Goal: Task Accomplishment & Management: Use online tool/utility

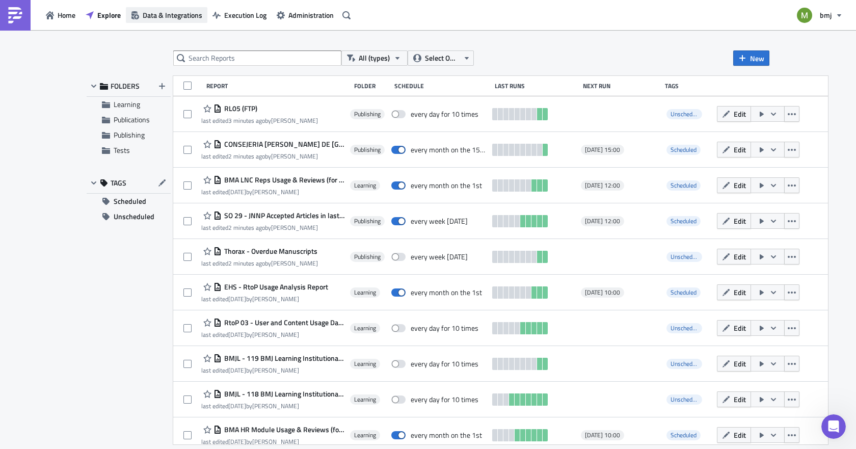
click at [166, 16] on span "Data & Integrations" at bounding box center [173, 15] width 60 height 11
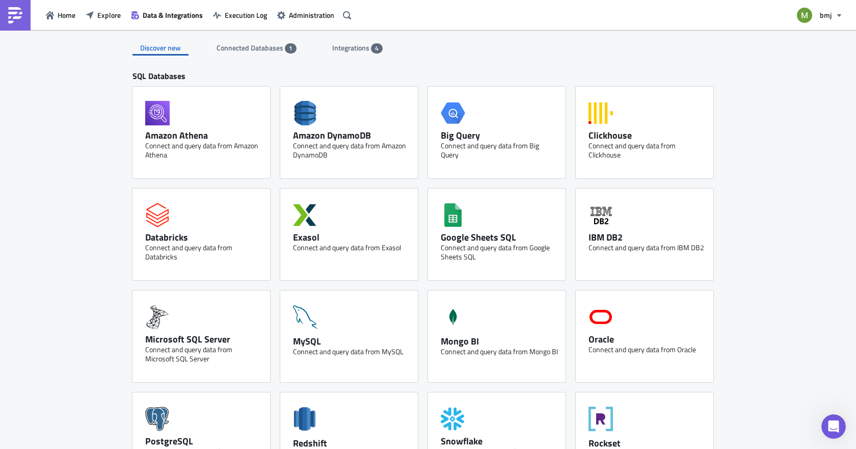
click at [353, 51] on span "Integrations" at bounding box center [351, 47] width 39 height 11
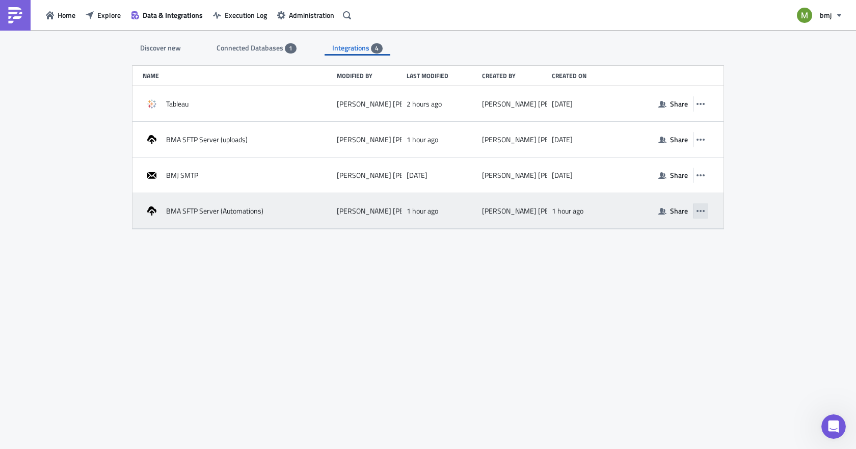
click at [702, 212] on icon "button" at bounding box center [700, 211] width 8 height 8
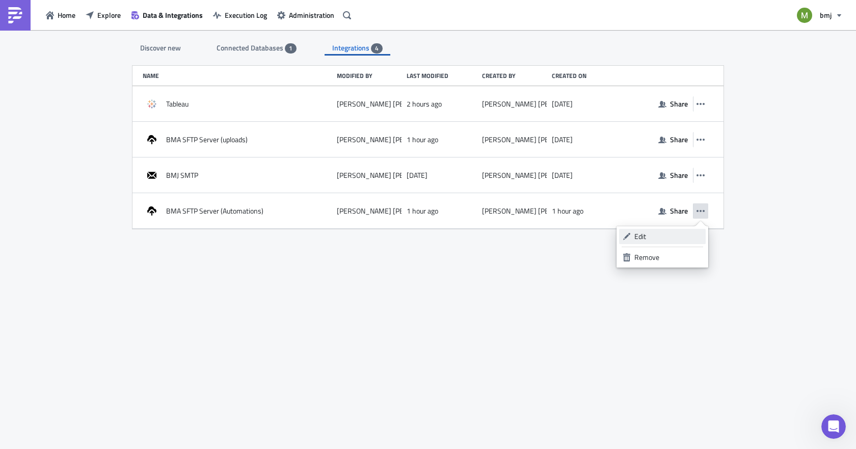
click at [648, 241] on div "Edit" at bounding box center [668, 236] width 68 height 10
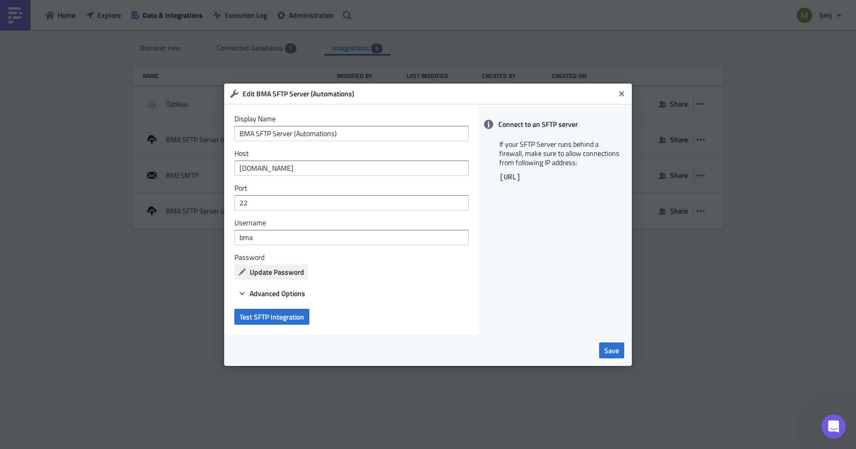
click at [269, 267] on span "Update Password" at bounding box center [277, 271] width 55 height 11
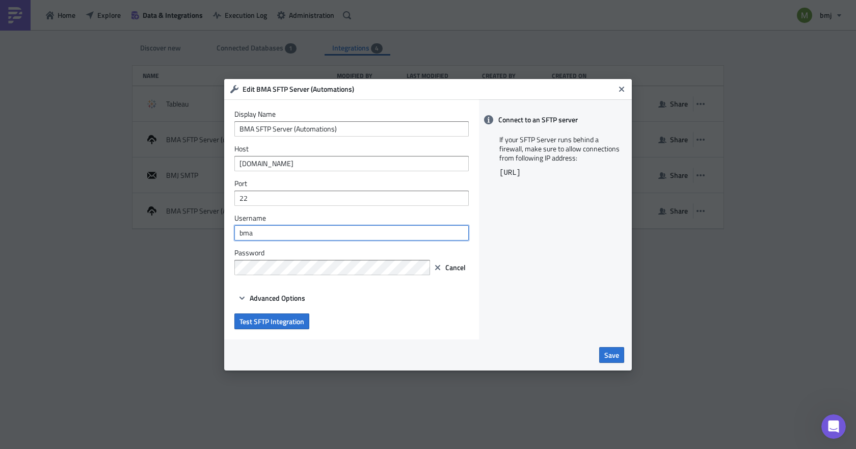
click at [270, 232] on input "bma" at bounding box center [351, 232] width 234 height 15
click at [539, 296] on div "Connect to an SFTP server If your SFTP Server runs behind a firewall, make sure…" at bounding box center [555, 219] width 153 height 240
click at [290, 324] on span "Test SFTP Integration" at bounding box center [271, 321] width 65 height 11
click at [265, 233] on input "BMJ-MF" at bounding box center [351, 232] width 234 height 15
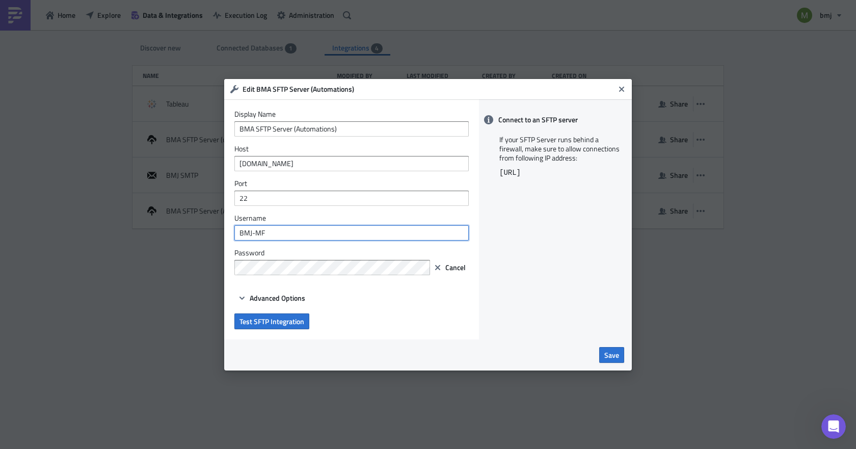
click at [256, 233] on input "BMJ-MF" at bounding box center [351, 232] width 234 height 15
click at [284, 325] on span "Test SFTP Integration" at bounding box center [271, 321] width 65 height 11
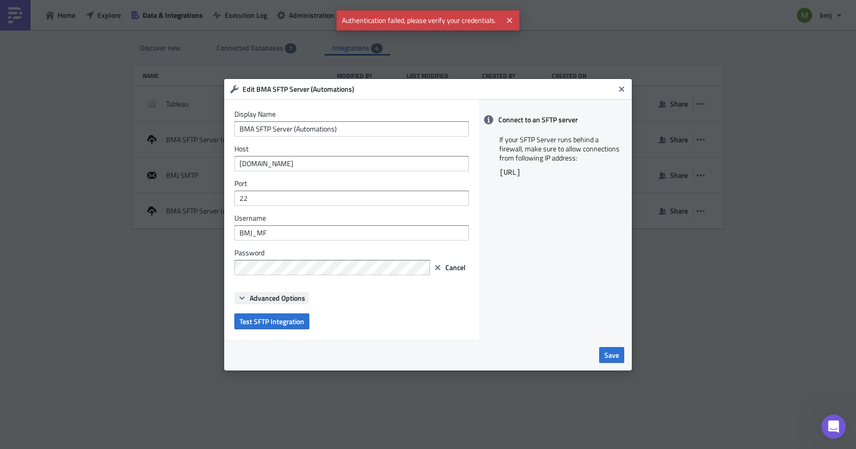
click at [281, 295] on span "Advanced Options" at bounding box center [278, 297] width 56 height 11
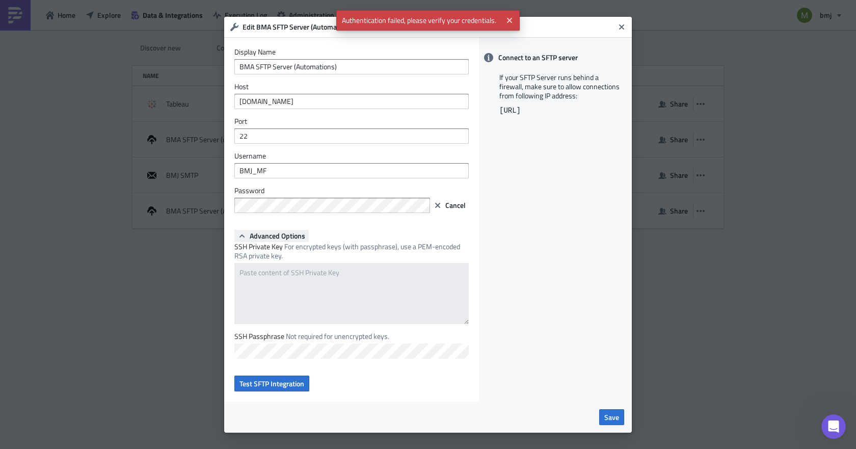
click at [268, 235] on span "Advanced Options" at bounding box center [278, 235] width 56 height 11
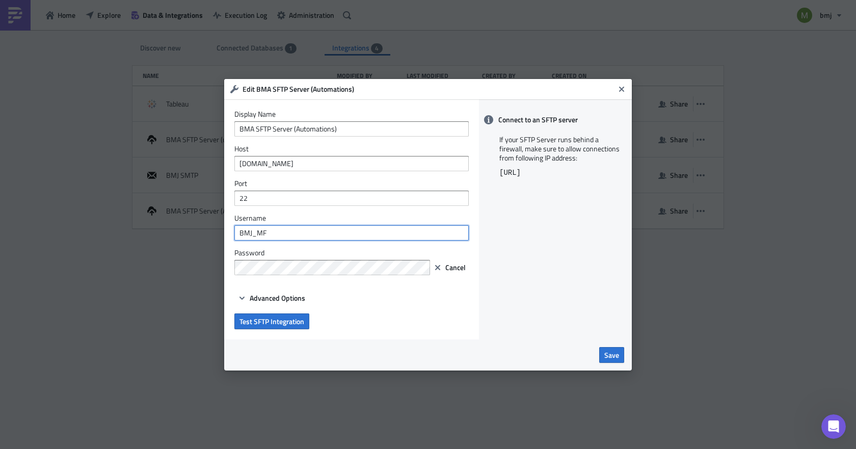
click at [256, 234] on input "BMJ_MF" at bounding box center [351, 232] width 234 height 15
type input "BMJ-MF"
click at [193, 259] on div "Edit BMA SFTP Server (Automations) Display Name BMA SFTP Server (Automations) H…" at bounding box center [428, 224] width 856 height 449
click at [276, 352] on div "Save" at bounding box center [428, 355] width 392 height 16
click at [262, 317] on span "Test SFTP Integration" at bounding box center [271, 321] width 65 height 11
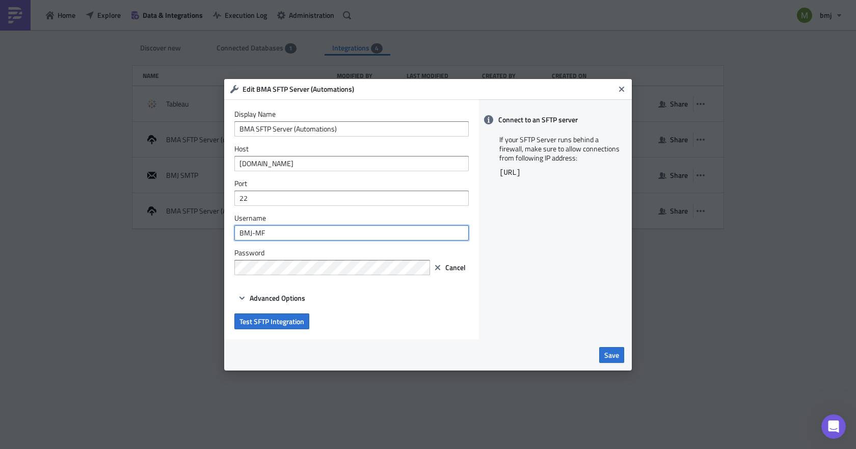
click at [250, 234] on input "BMJ-MF" at bounding box center [351, 232] width 234 height 15
click at [277, 232] on input "BMJ-MF" at bounding box center [351, 232] width 234 height 15
click at [577, 236] on div "Connect to an SFTP server If your SFTP Server runs behind a firewall, make sure…" at bounding box center [555, 219] width 153 height 240
click at [253, 323] on span "Test SFTP Integration" at bounding box center [271, 321] width 65 height 11
click at [614, 351] on span "Save" at bounding box center [611, 354] width 15 height 11
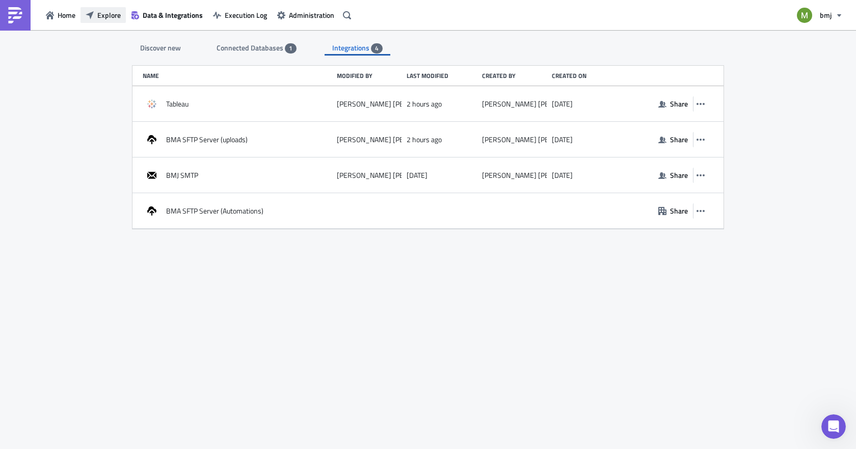
click at [98, 15] on span "Explore" at bounding box center [108, 15] width 23 height 11
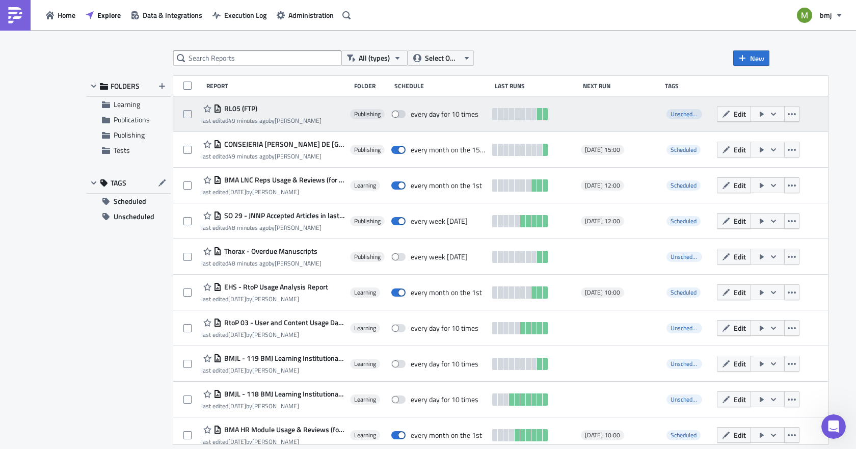
click at [769, 114] on icon "button" at bounding box center [773, 114] width 8 height 8
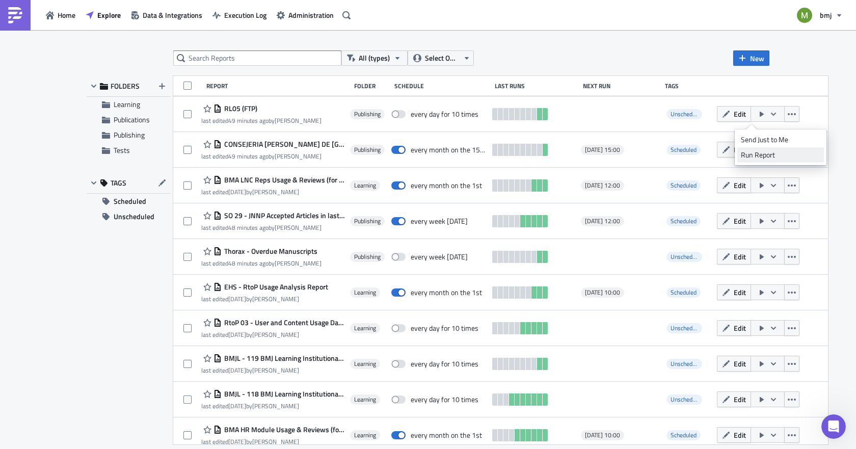
click at [764, 153] on div "Run Report" at bounding box center [780, 155] width 79 height 10
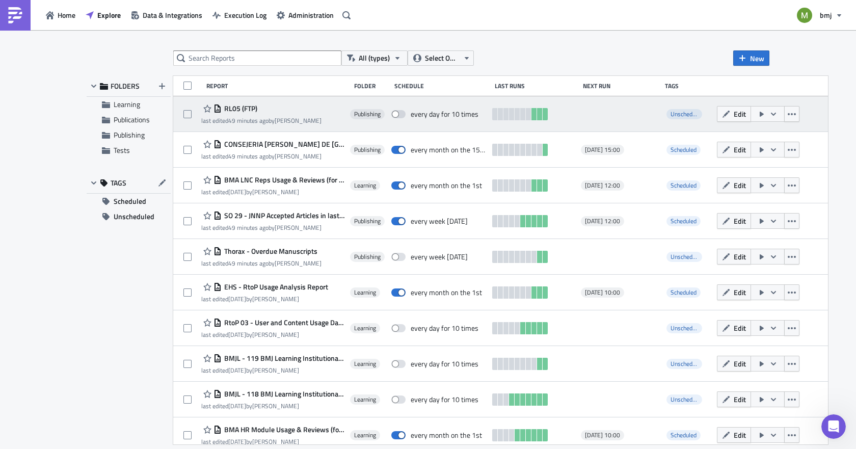
click at [239, 109] on span "RL05 (FTP)" at bounding box center [240, 108] width 36 height 9
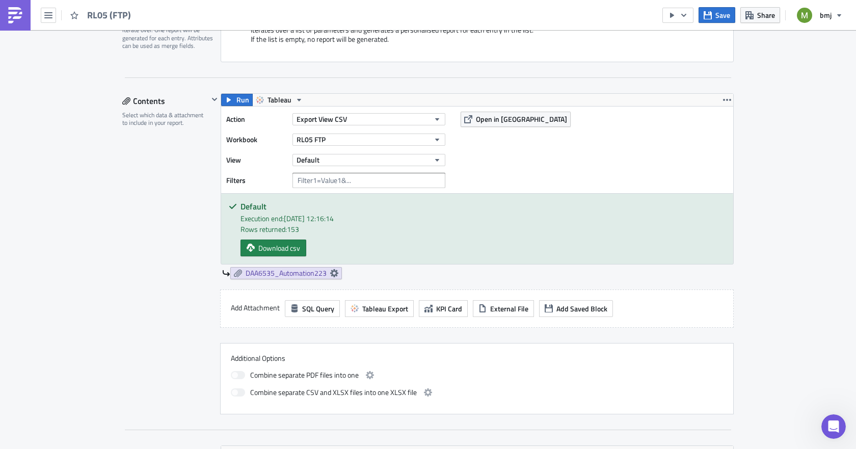
scroll to position [255, 0]
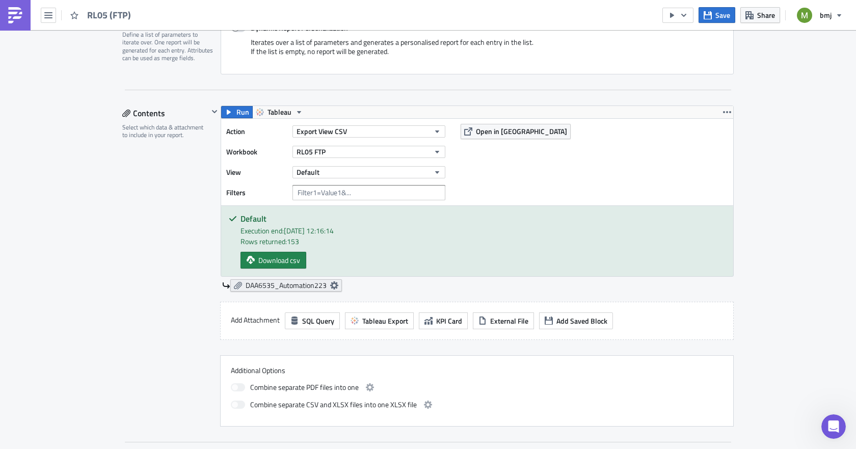
click at [292, 286] on span "DAA6535_Automation223" at bounding box center [286, 285] width 81 height 9
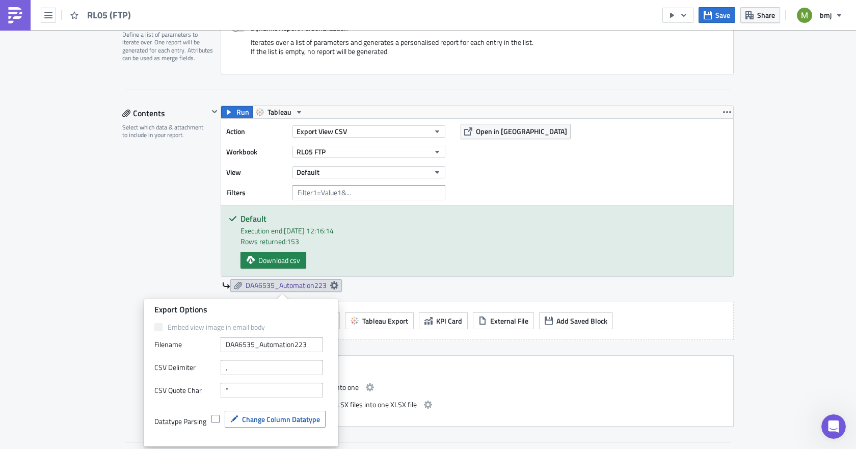
click at [264, 375] on div "Embed view image in email body Filenam﻿e DAA6535_Automation223 CSV Delimiter CS…" at bounding box center [240, 382] width 173 height 121
click at [235, 394] on input "text" at bounding box center [272, 390] width 102 height 15
click at [259, 311] on div "Export Options" at bounding box center [240, 309] width 173 height 11
click at [260, 419] on span "Change Column Datatype" at bounding box center [281, 419] width 78 height 11
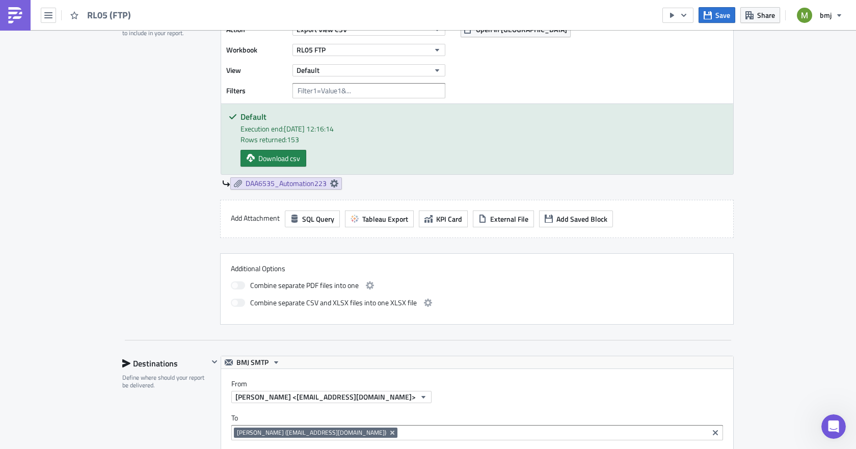
scroll to position [306, 0]
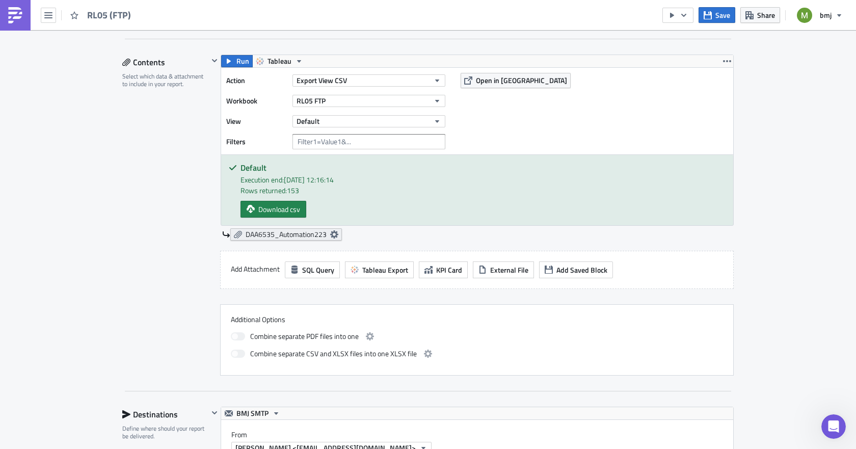
click at [257, 233] on span "DAA6535_Automation223" at bounding box center [286, 234] width 81 height 9
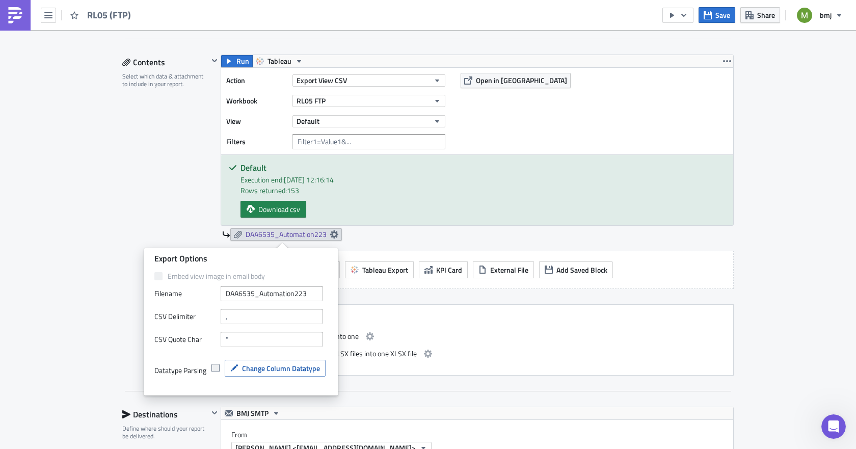
click at [213, 369] on span at bounding box center [215, 368] width 8 height 8
click at [213, 369] on input "checkbox" at bounding box center [216, 368] width 7 height 7
click at [256, 367] on span "Change Column Datatype" at bounding box center [281, 368] width 78 height 11
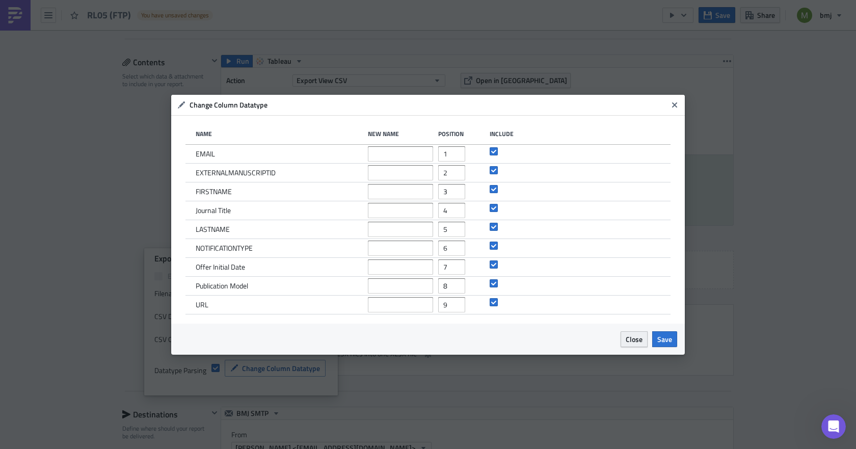
click at [639, 338] on span "Close" at bounding box center [634, 339] width 17 height 11
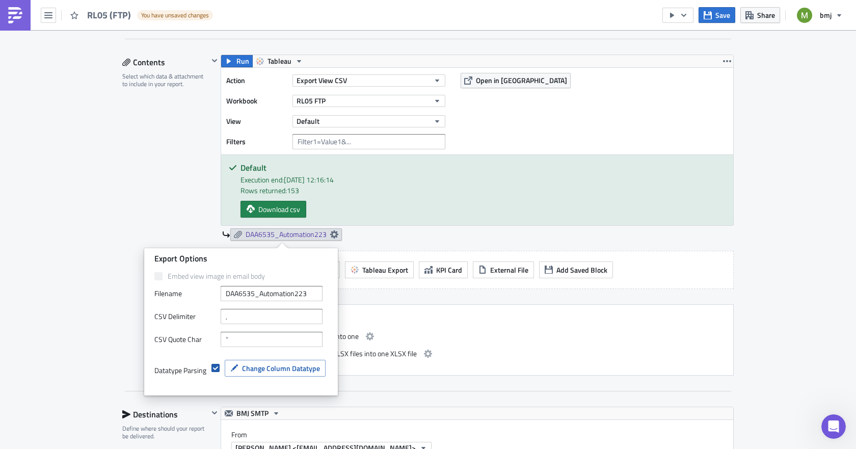
click at [214, 369] on span at bounding box center [215, 368] width 8 height 8
click at [214, 369] on input "checkbox" at bounding box center [216, 368] width 7 height 7
checkbox input "false"
click at [251, 368] on span "Change Column Datatype" at bounding box center [281, 368] width 78 height 11
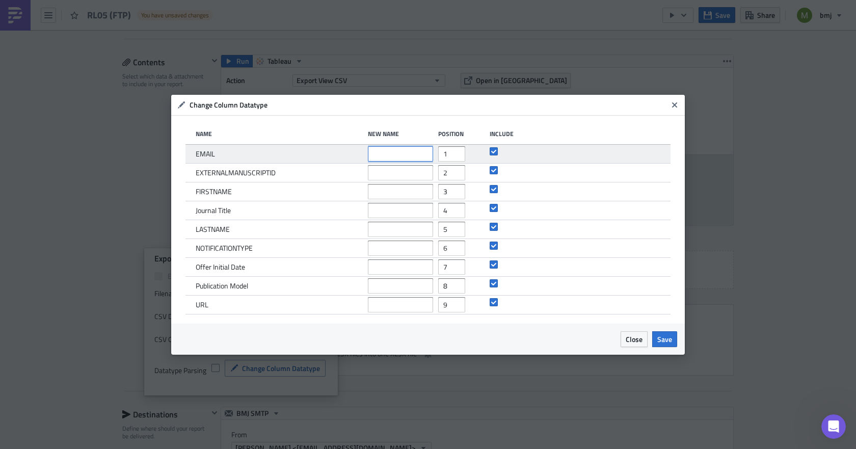
click at [383, 152] on input "text" at bounding box center [400, 153] width 65 height 15
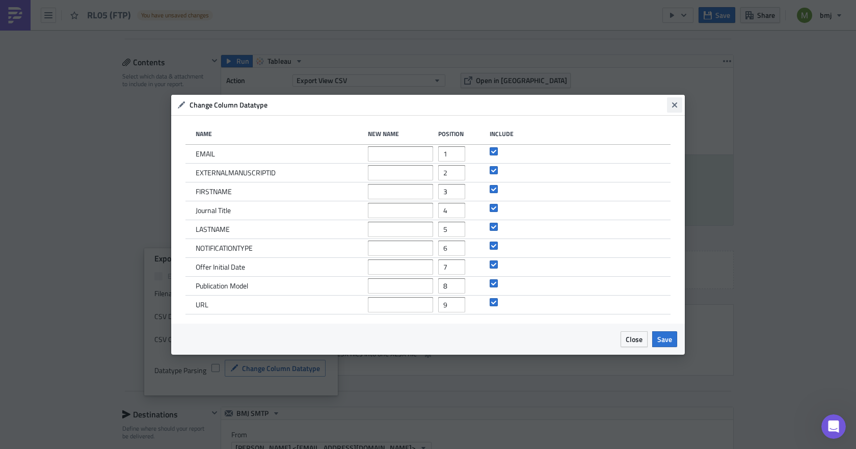
click at [676, 102] on icon "Close" at bounding box center [674, 104] width 5 height 5
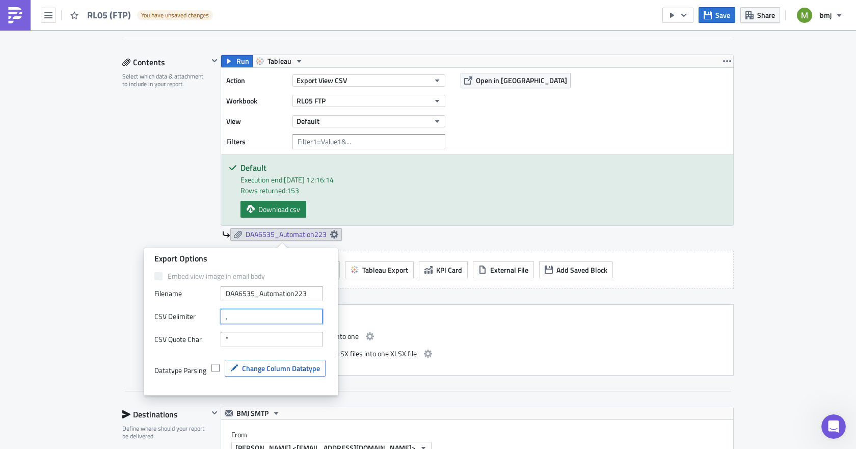
click at [244, 321] on input "text" at bounding box center [272, 316] width 102 height 15
click at [251, 342] on input "text" at bounding box center [272, 339] width 102 height 15
click at [155, 221] on div "Contents Select which data & attachment to include in your report." at bounding box center [165, 215] width 86 height 321
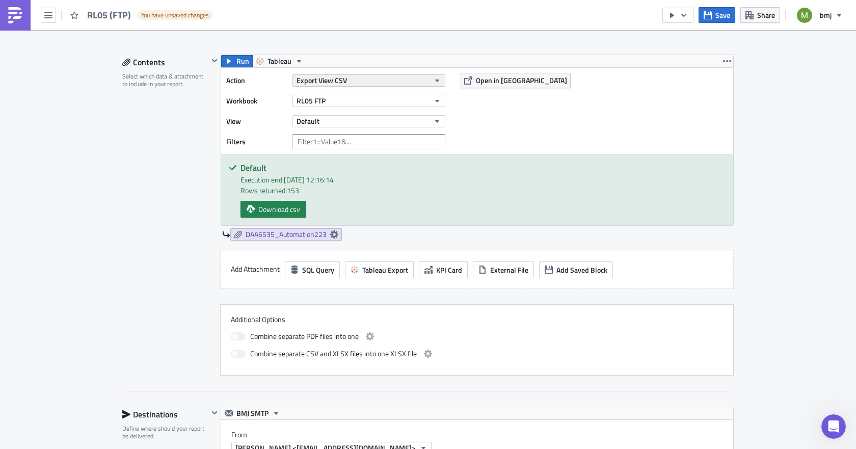
click at [333, 80] on span "Export View CSV" at bounding box center [322, 80] width 50 height 11
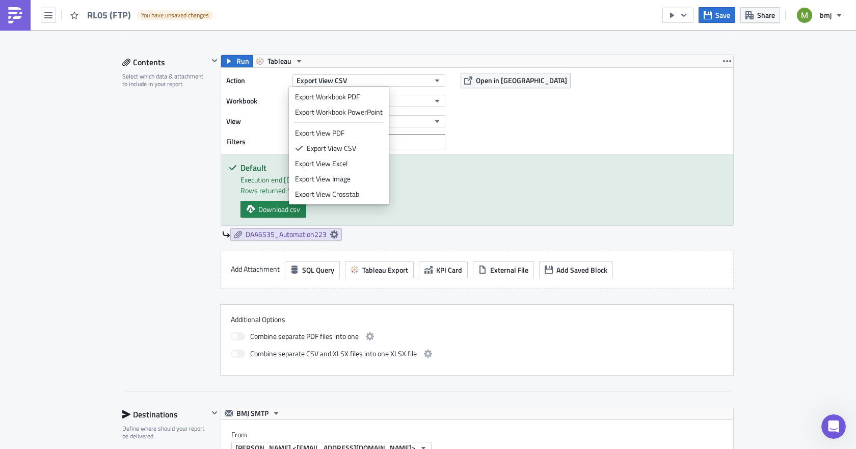
click at [178, 192] on div "Contents Select which data & attachment to include in your report." at bounding box center [165, 215] width 86 height 321
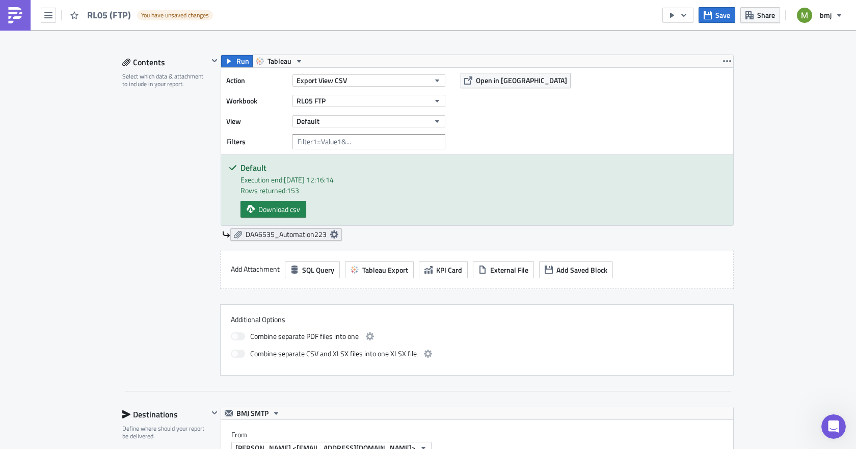
click at [265, 233] on span "DAA6535_Automation223" at bounding box center [286, 234] width 81 height 9
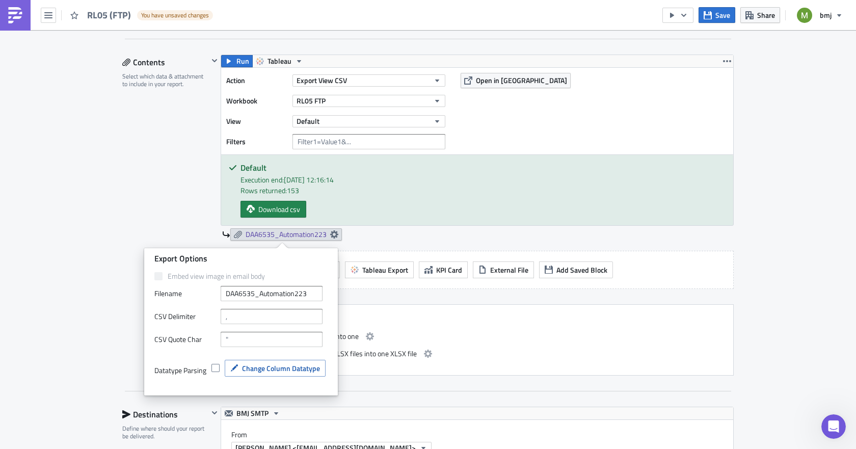
click at [86, 176] on div "Publishing Execution Log Edit " RL05 (FTP) " Draft Settings Configure the basic…" at bounding box center [428, 419] width 856 height 1390
